Goal: Information Seeking & Learning: Learn about a topic

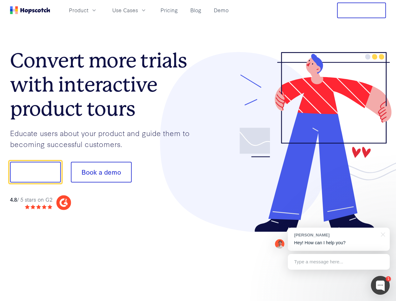
click at [198, 150] on div at bounding box center [292, 142] width 188 height 180
click at [88, 10] on span "Product" at bounding box center [78, 10] width 19 height 8
click at [138, 10] on span "Use Cases" at bounding box center [125, 10] width 26 height 8
click at [361, 10] on button "Free Trial" at bounding box center [361, 11] width 49 height 16
click at [35, 172] on button "Show me!" at bounding box center [35, 172] width 51 height 21
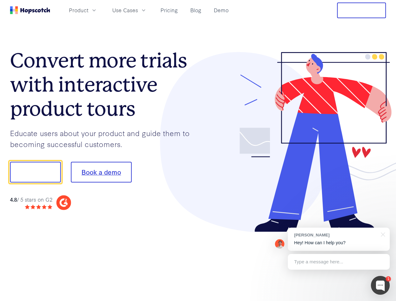
click at [101, 172] on button "Book a demo" at bounding box center [101, 172] width 61 height 21
click at [380, 285] on div at bounding box center [380, 285] width 19 height 19
click at [338, 239] on div "[PERSON_NAME] Hey! How can I help you?" at bounding box center [339, 239] width 102 height 23
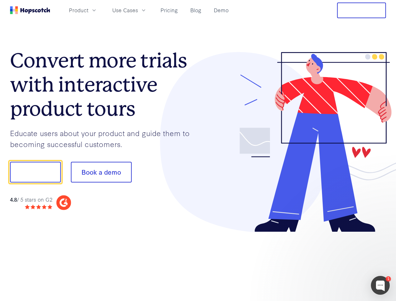
click at [382, 234] on div at bounding box center [331, 171] width 118 height 209
click at [338, 262] on div at bounding box center [331, 213] width 118 height 125
